Goal: Task Accomplishment & Management: Use online tool/utility

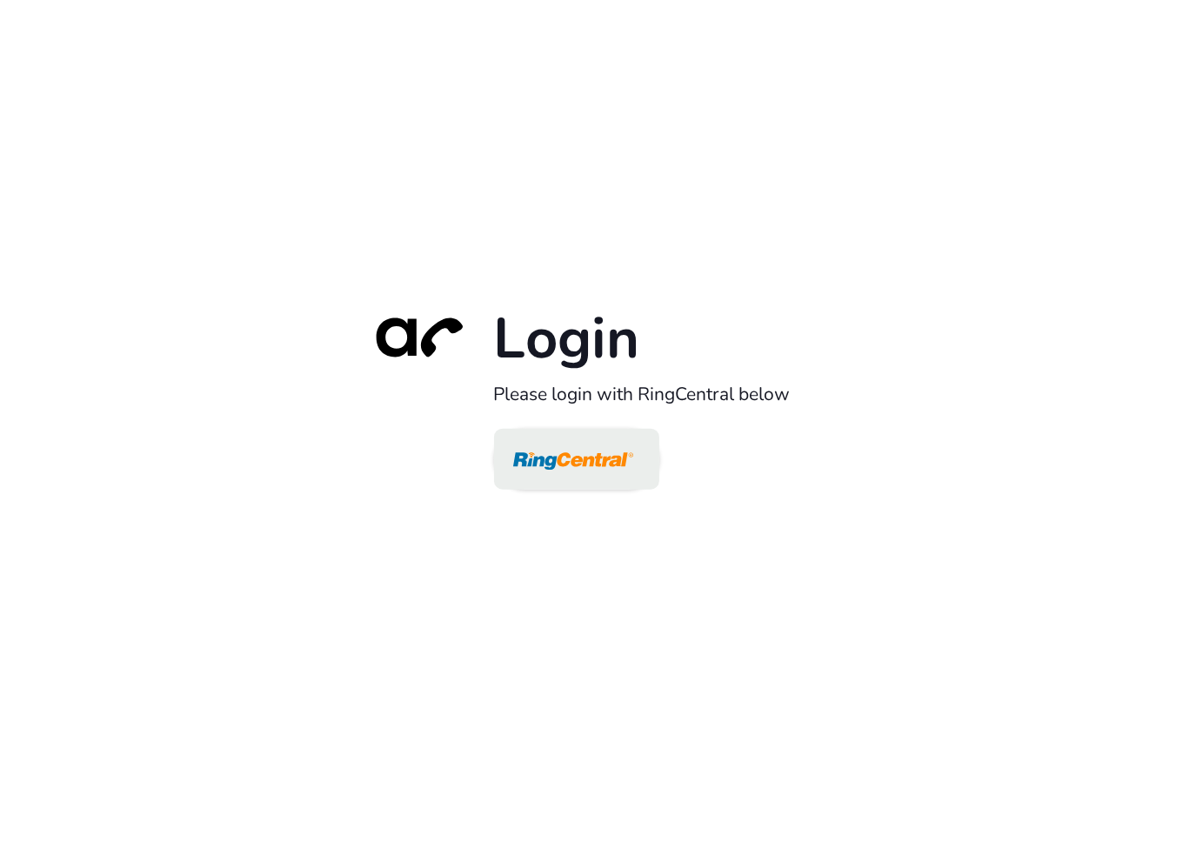
click at [591, 470] on img at bounding box center [573, 460] width 120 height 57
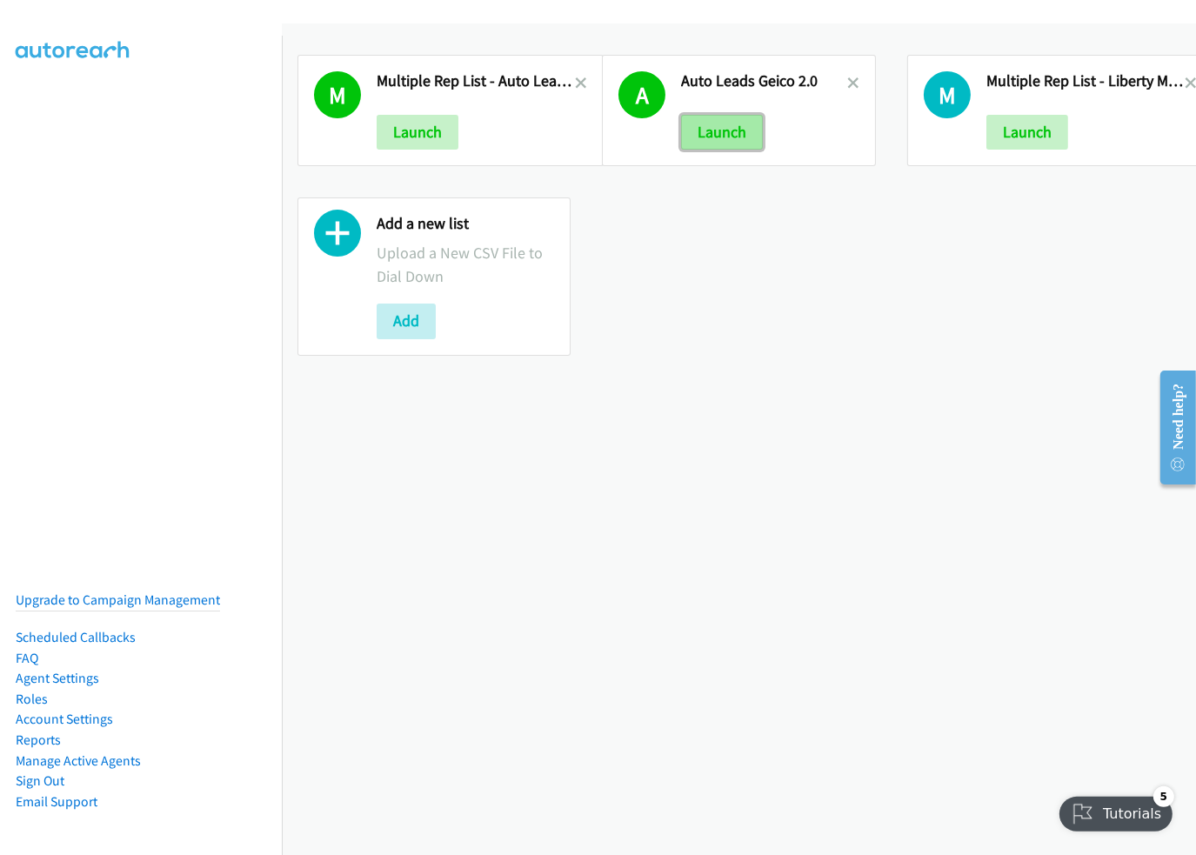
click at [725, 124] on button "Launch" at bounding box center [722, 132] width 82 height 35
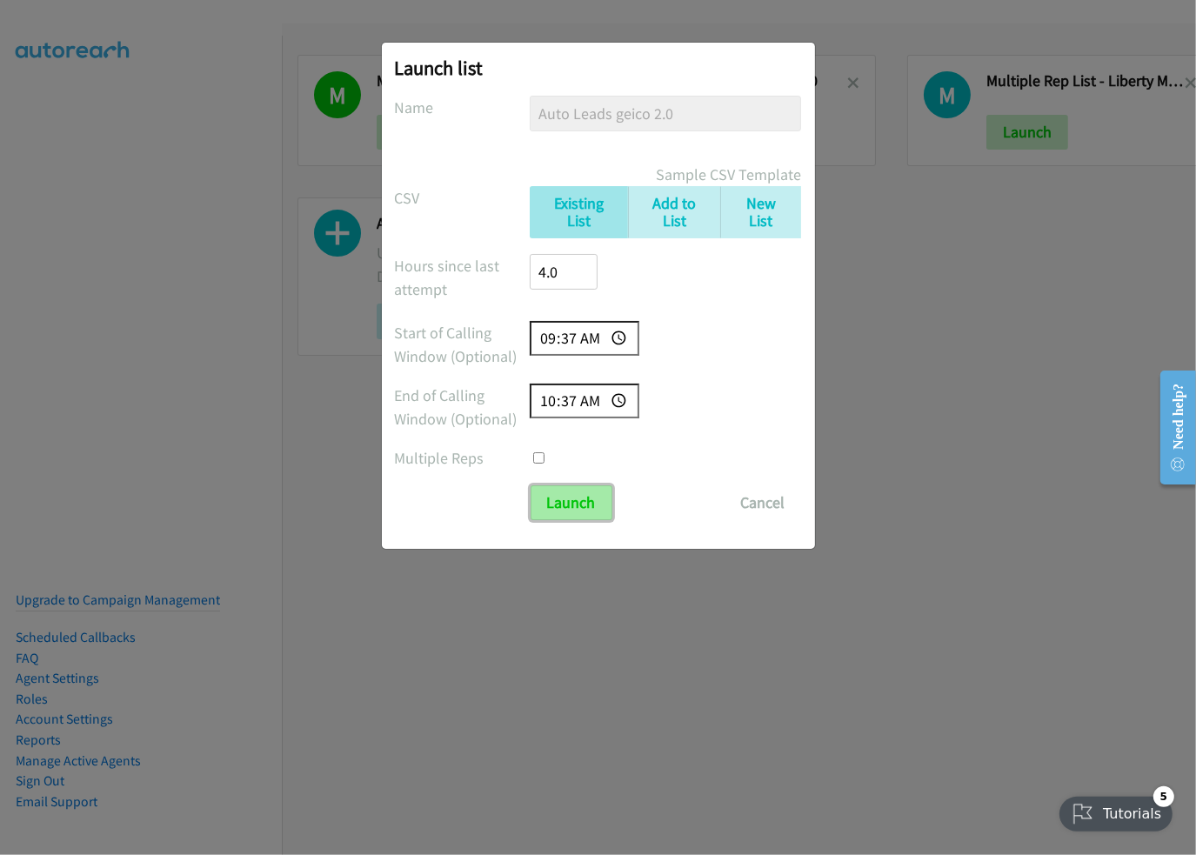
click at [571, 490] on input "Launch" at bounding box center [572, 502] width 82 height 35
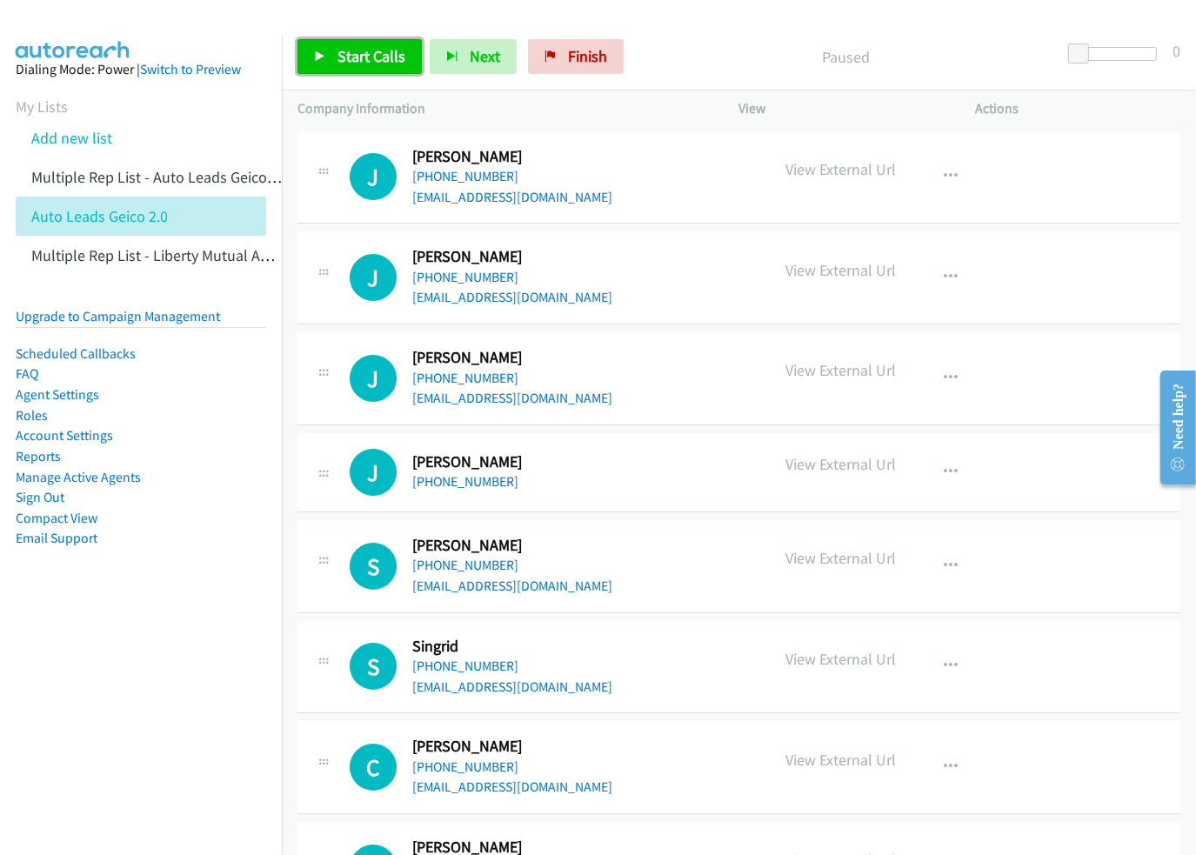
click at [346, 51] on span "Start Calls" at bounding box center [371, 56] width 68 height 20
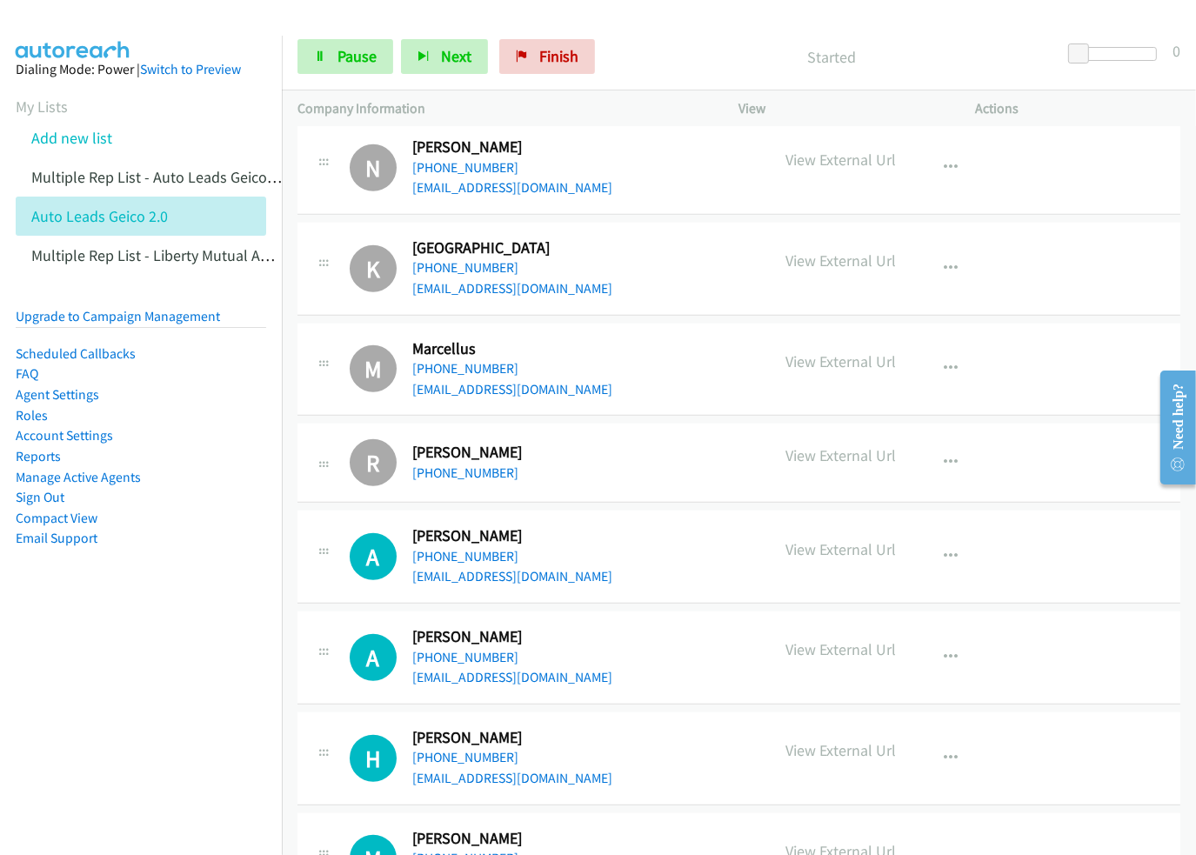
scroll to position [1218, 0]
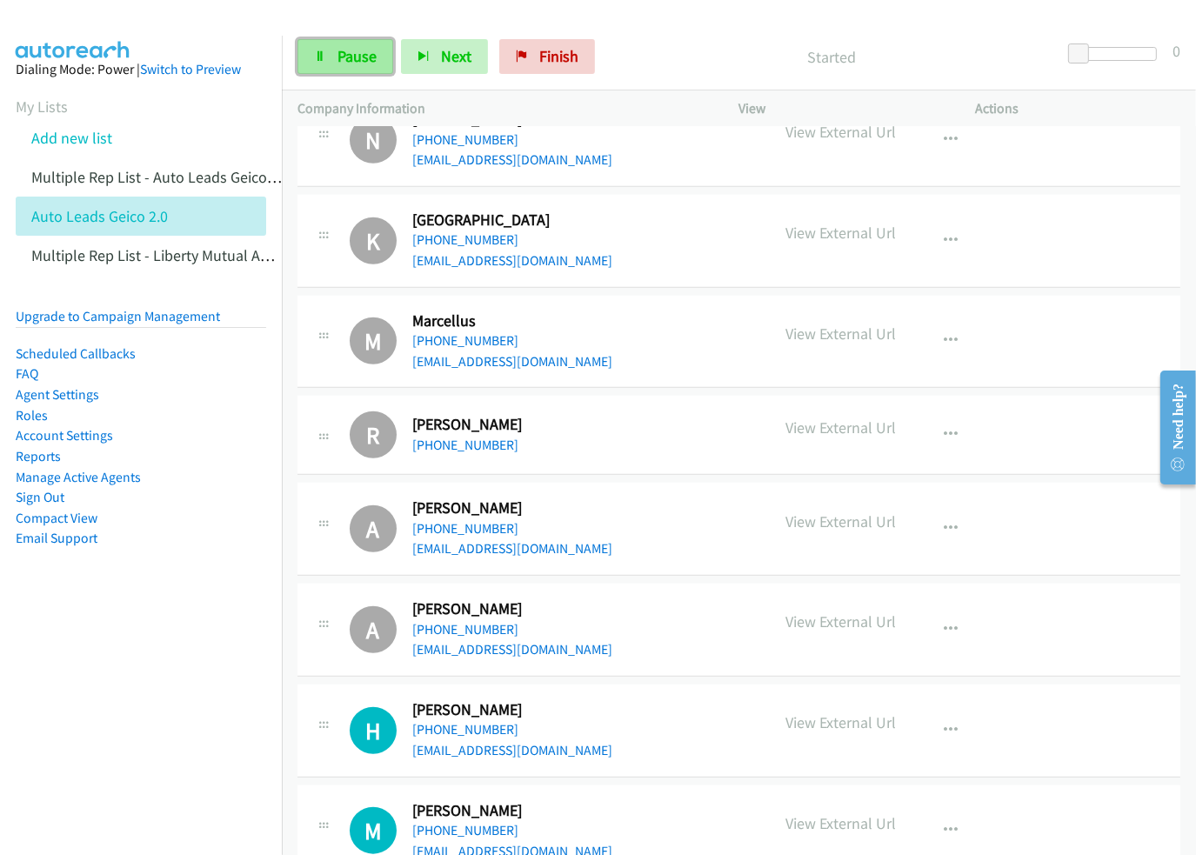
click at [375, 60] on link "Pause" at bounding box center [345, 56] width 96 height 35
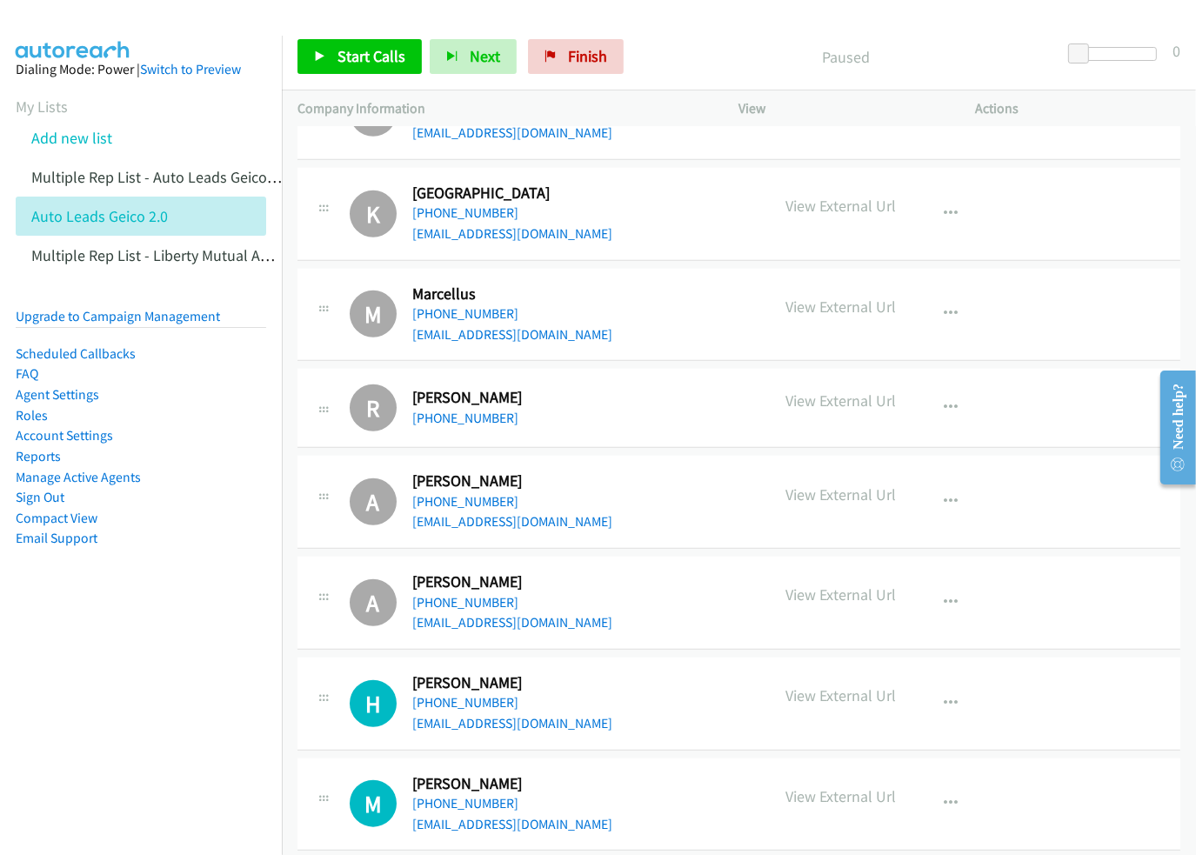
scroll to position [1305, 0]
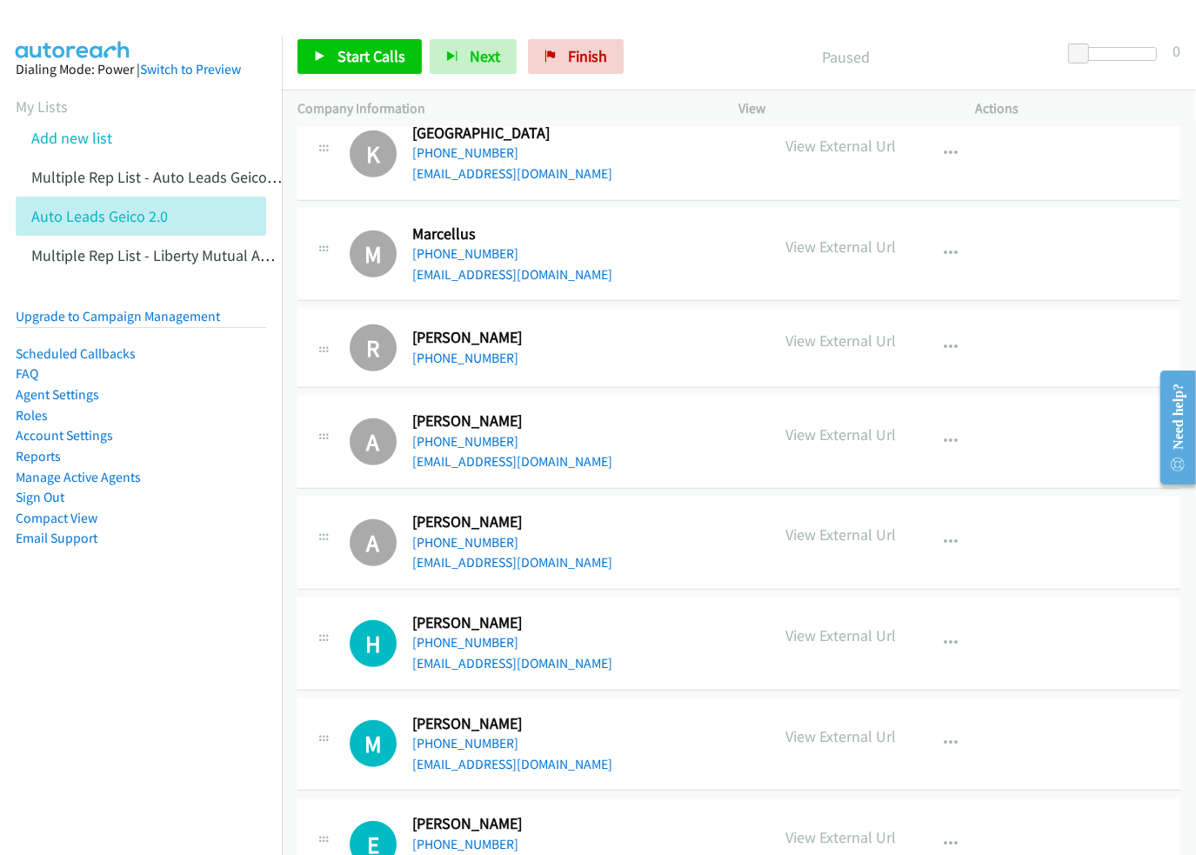
click at [319, 637] on icon at bounding box center [323, 641] width 21 height 9
click at [945, 637] on icon "button" at bounding box center [952, 644] width 14 height 14
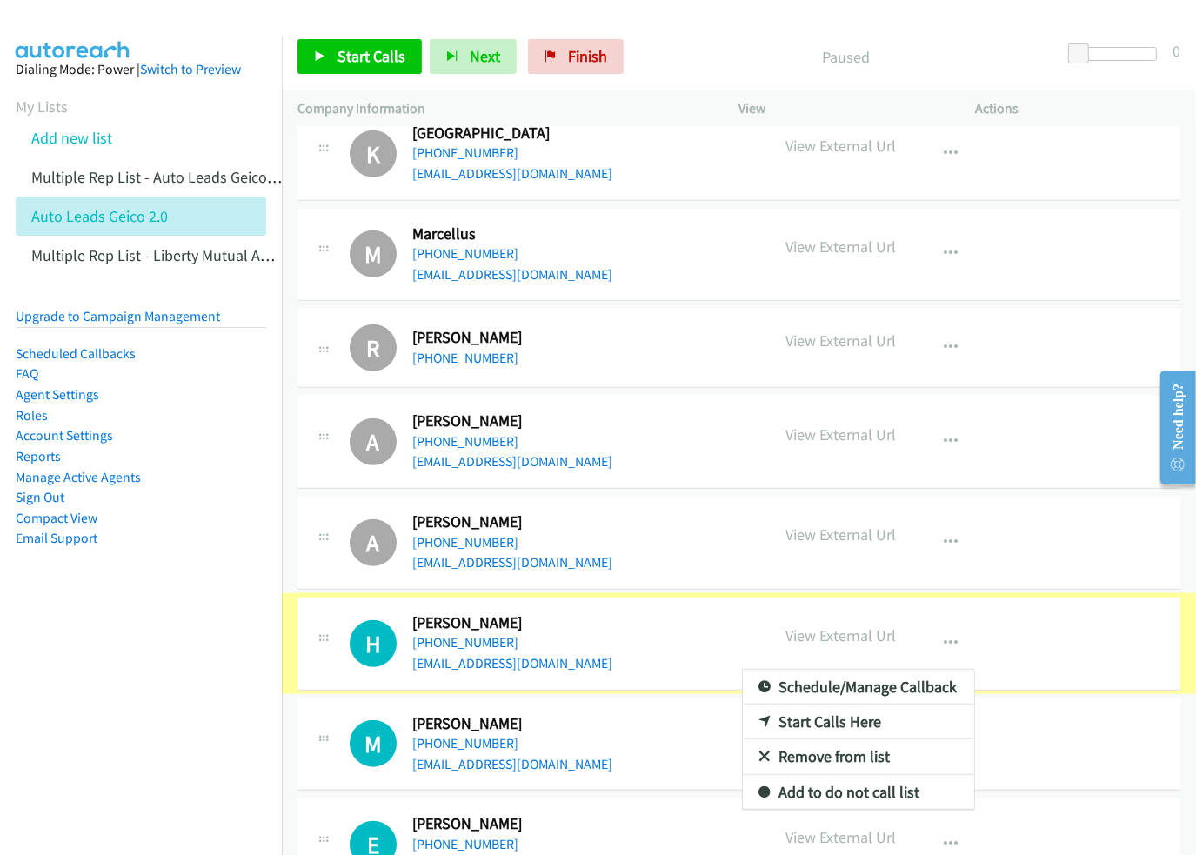
click at [1045, 624] on div at bounding box center [598, 427] width 1196 height 855
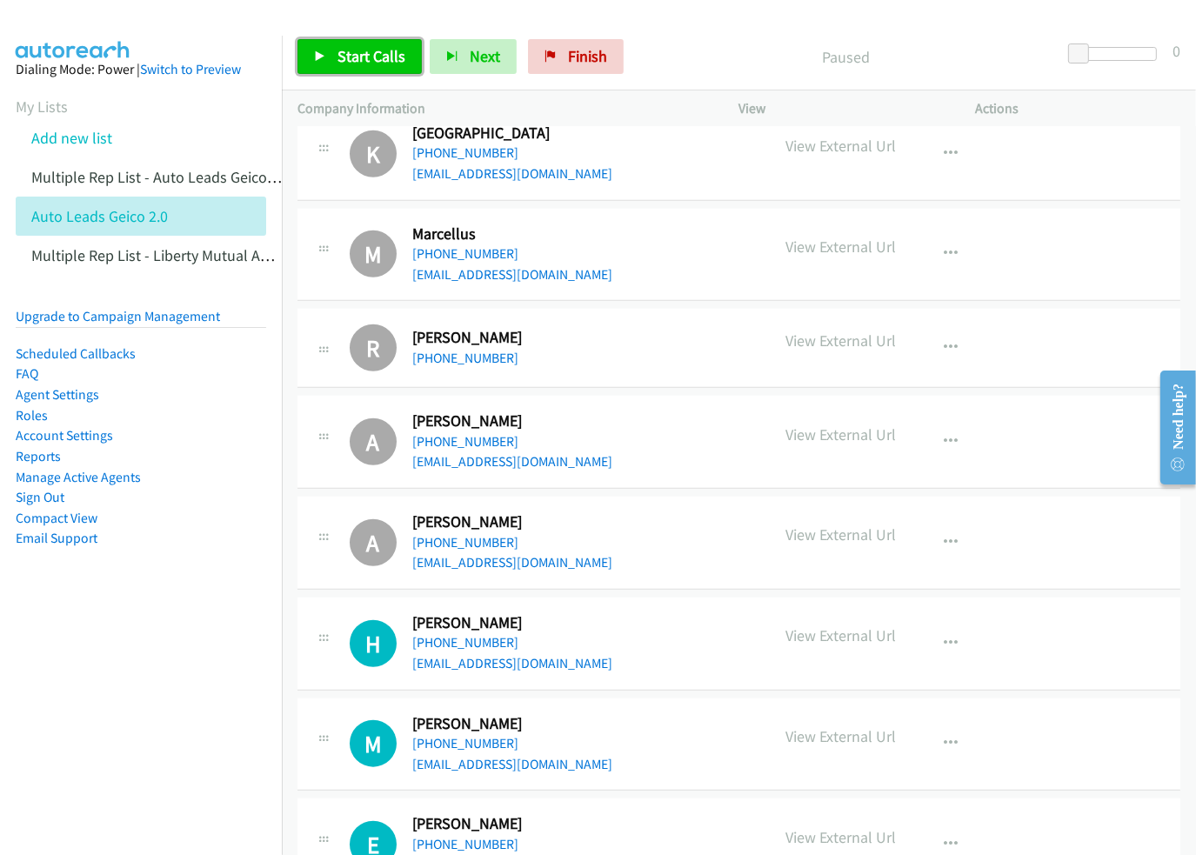
click at [386, 61] on span "Start Calls" at bounding box center [371, 56] width 68 height 20
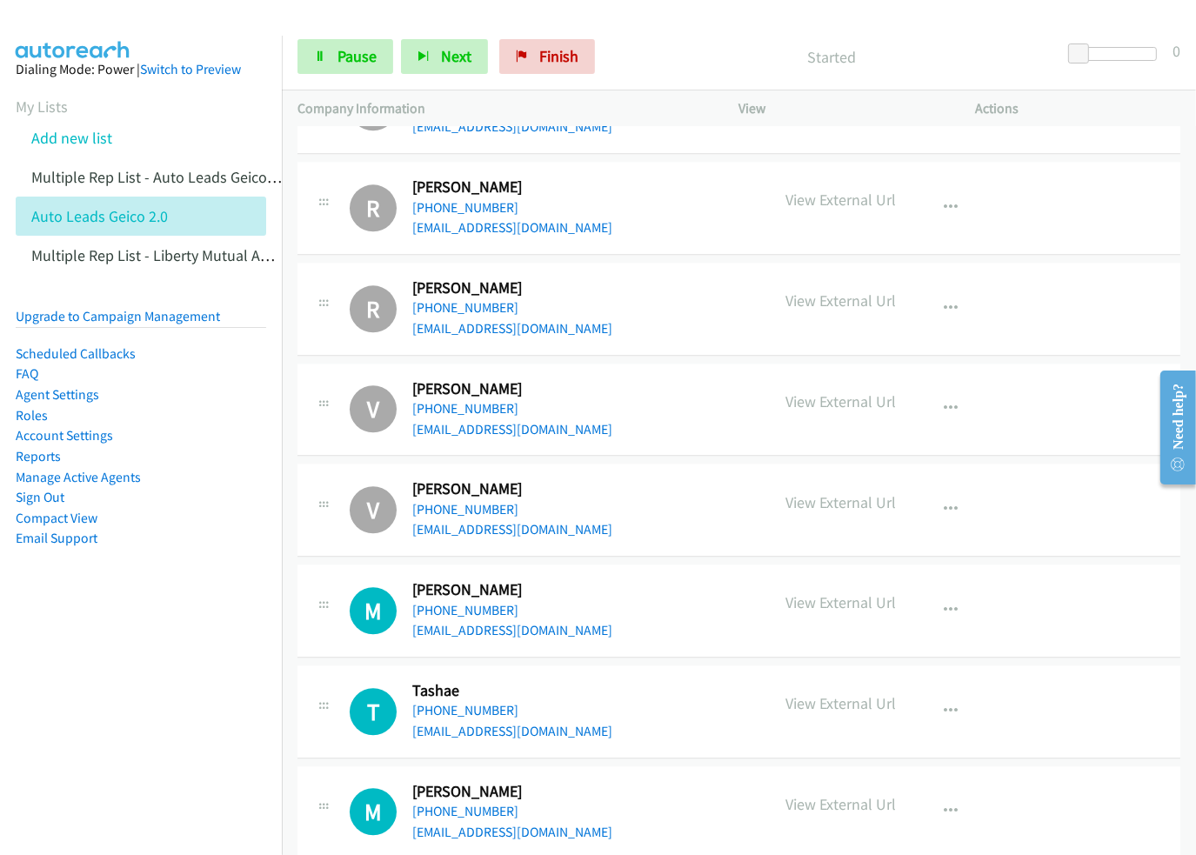
scroll to position [4088, 0]
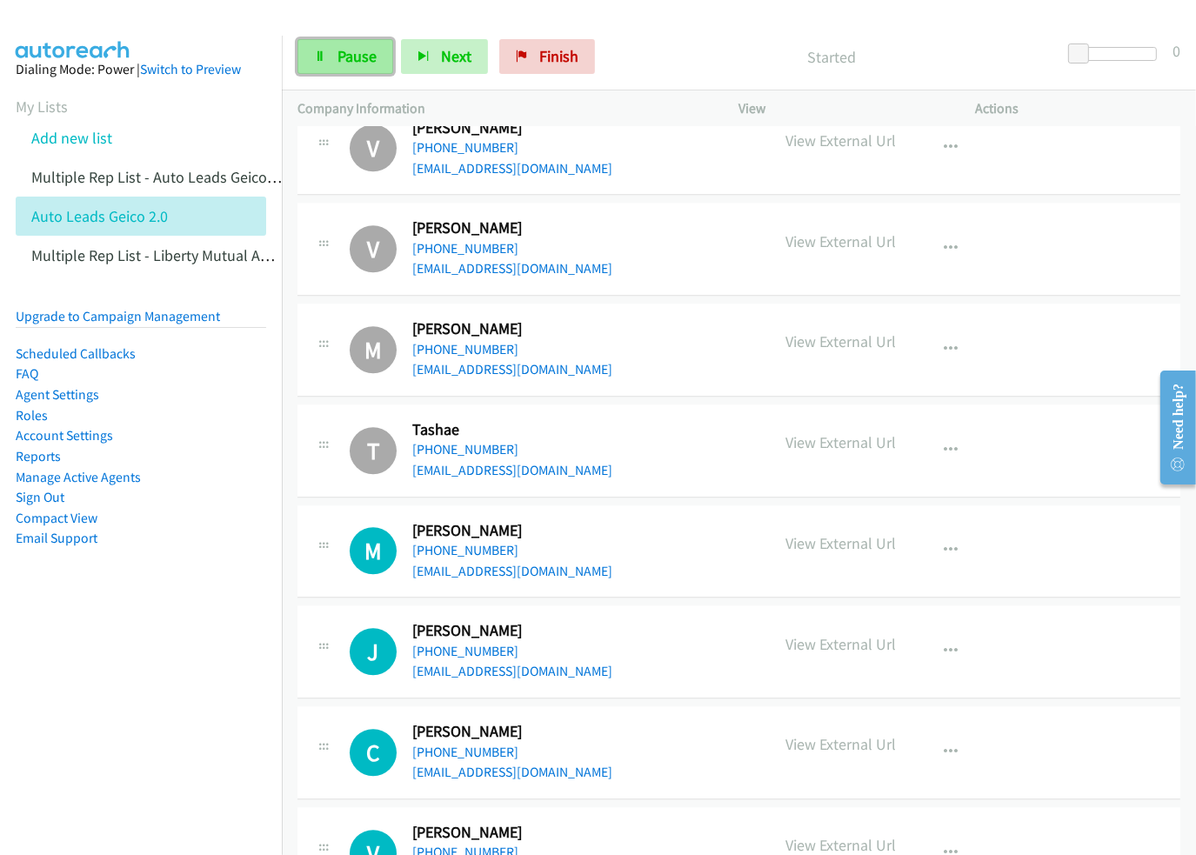
click at [356, 48] on span "Pause" at bounding box center [356, 56] width 39 height 20
click at [356, 48] on span "Start Calls" at bounding box center [371, 56] width 68 height 20
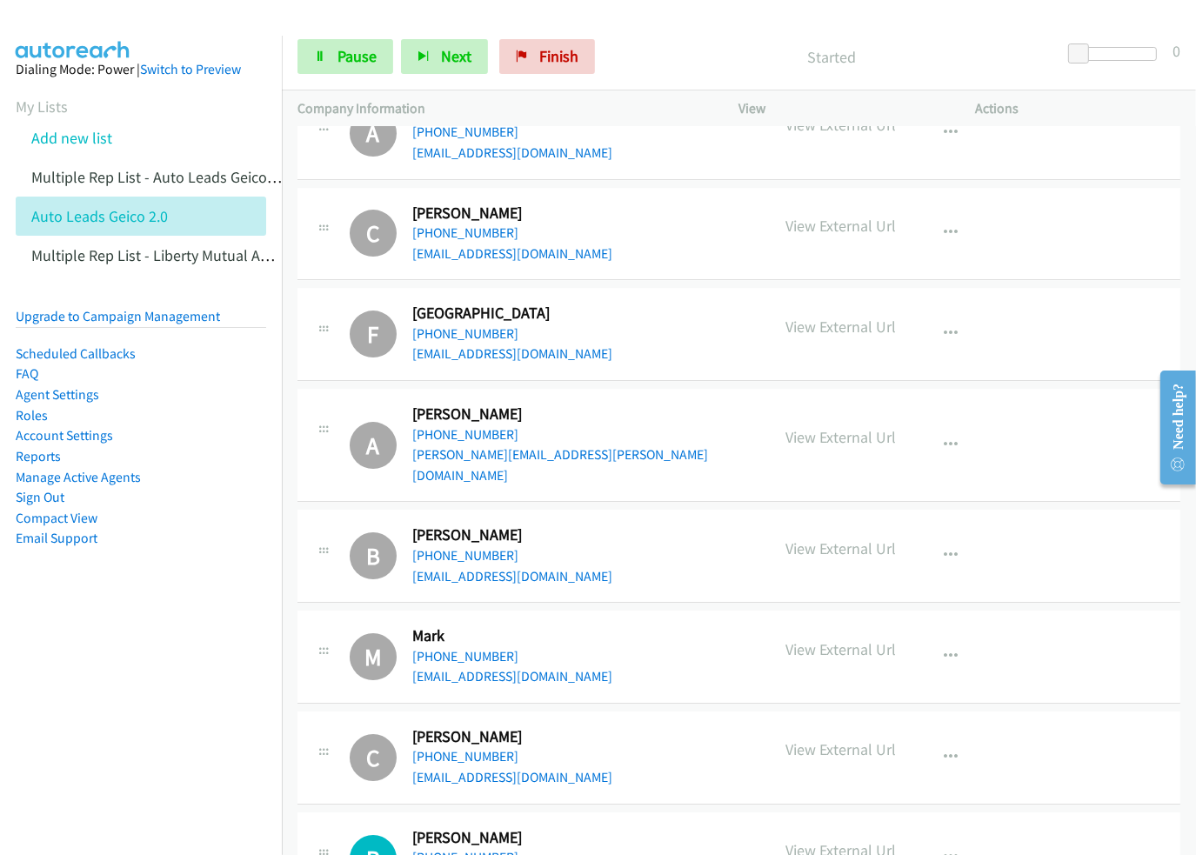
scroll to position [5219, 0]
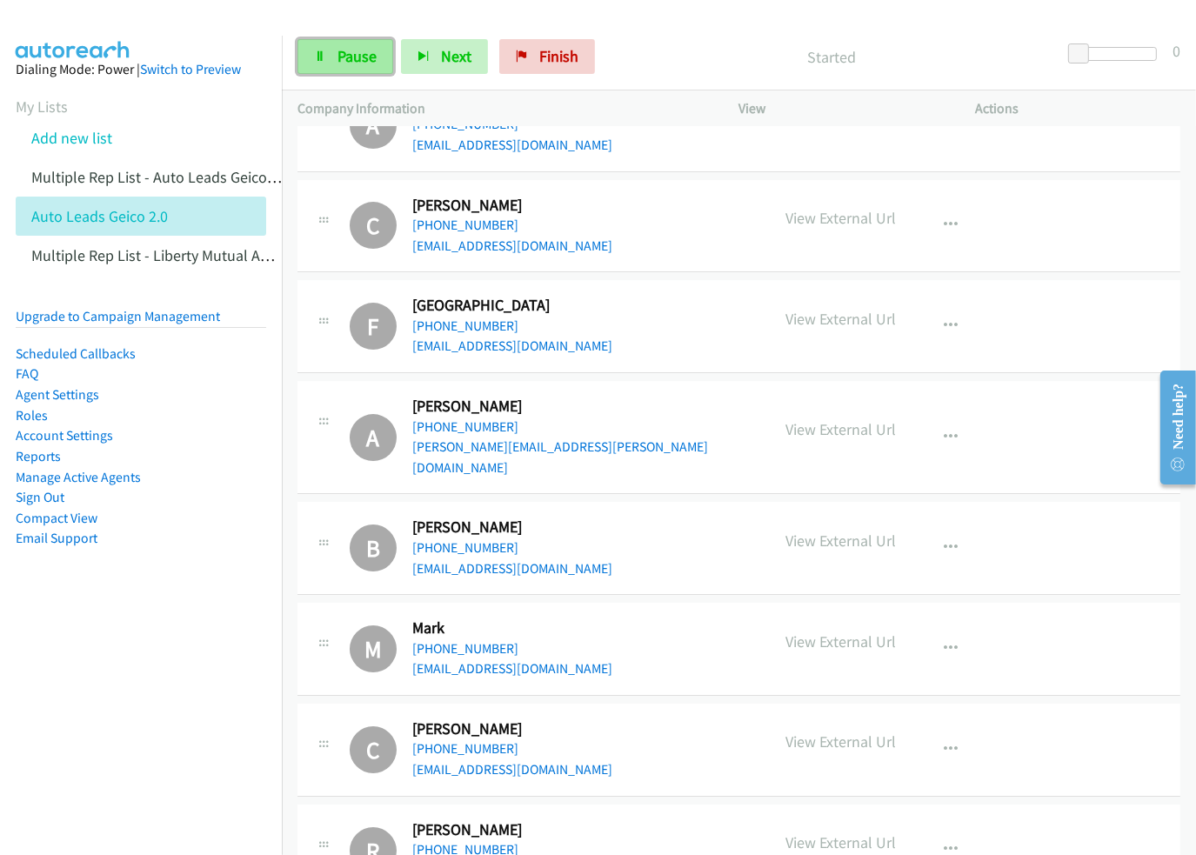
click at [337, 51] on span "Pause" at bounding box center [356, 56] width 39 height 20
